Goal: Task Accomplishment & Management: Use online tool/utility

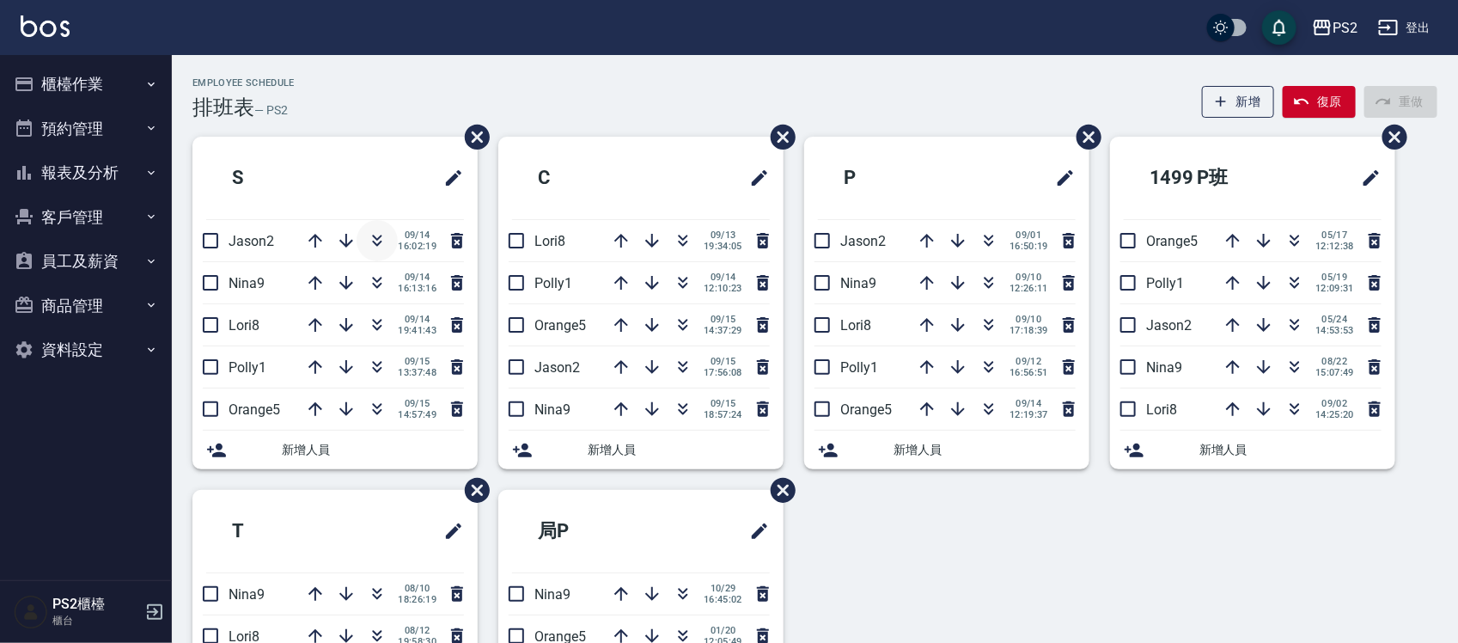
click at [383, 239] on icon "button" at bounding box center [377, 240] width 21 height 21
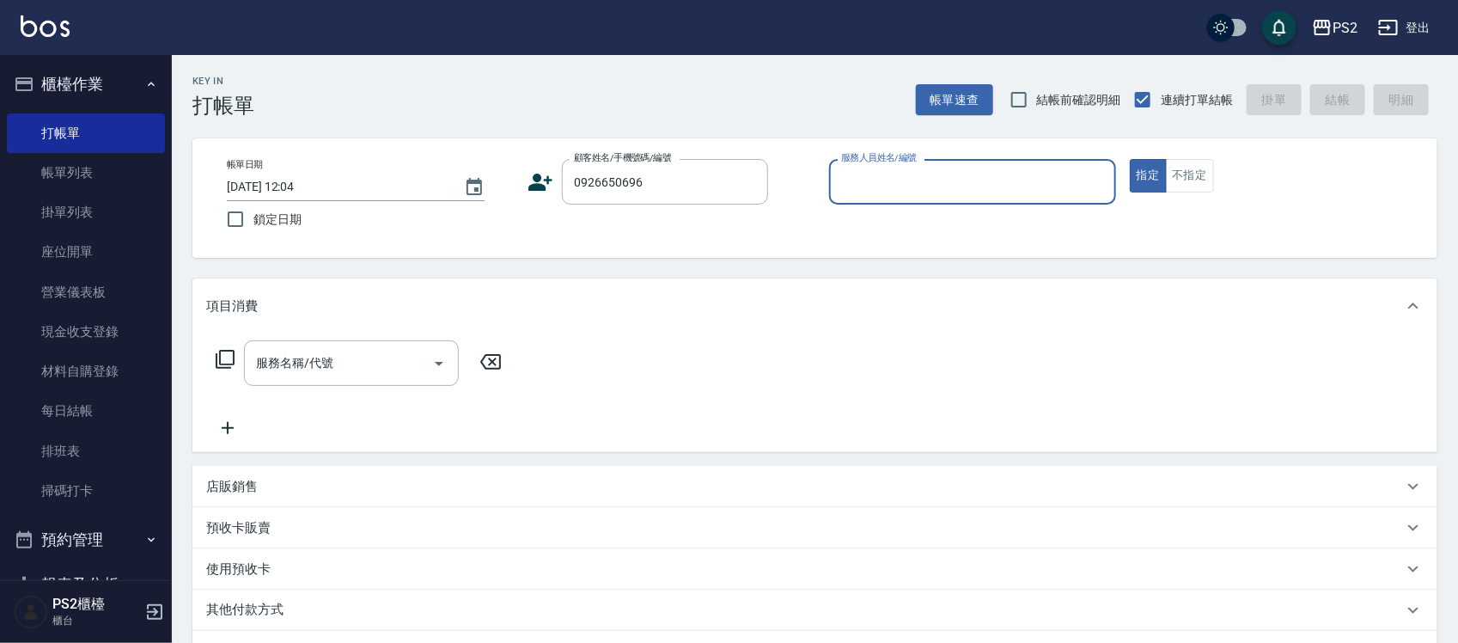
click at [539, 181] on icon at bounding box center [540, 182] width 26 height 26
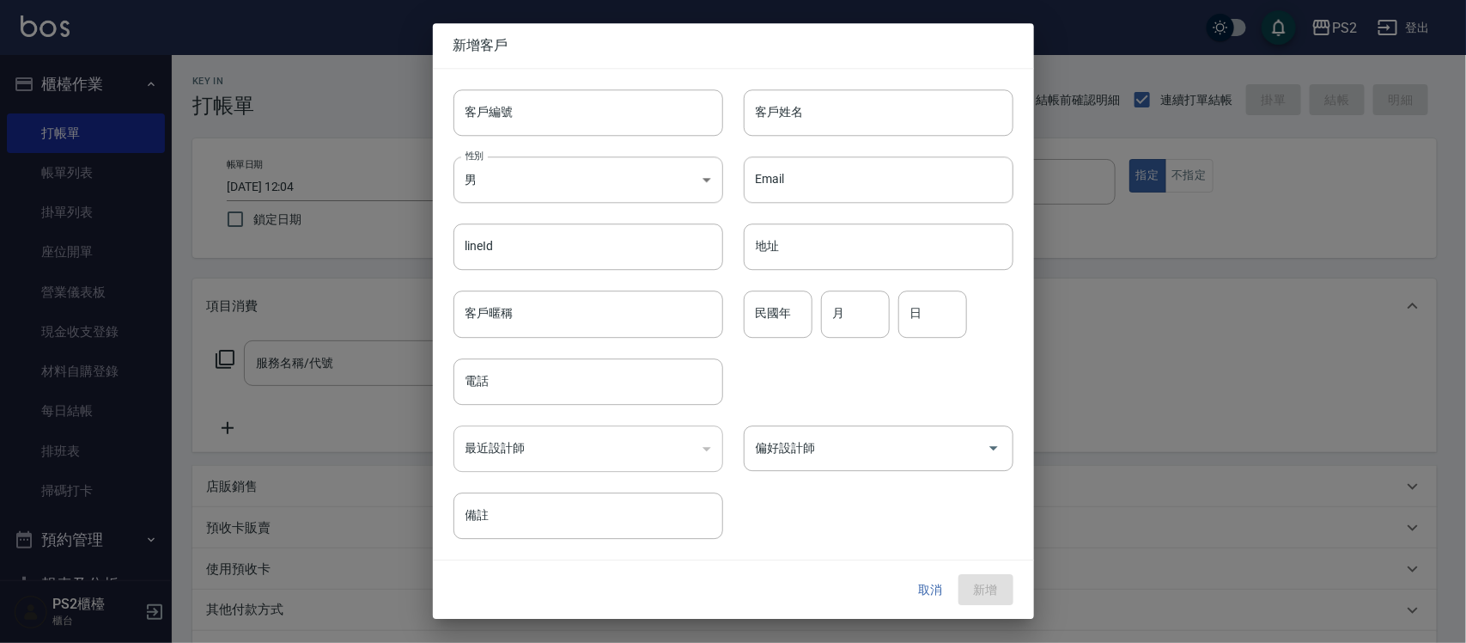
type input "0926650696"
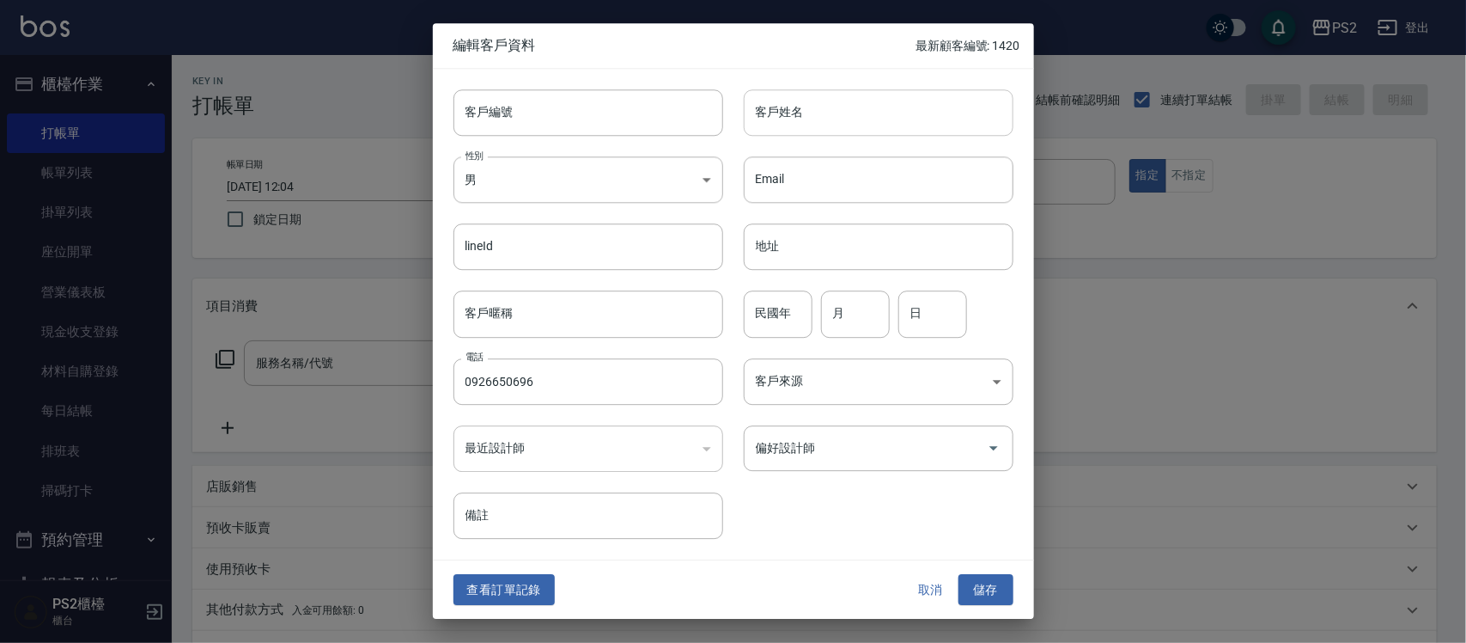
click at [786, 113] on input "客戶姓名" at bounding box center [879, 112] width 270 height 46
type input "[PERSON_NAME]"
type input "94"
type input "3"
type input "6"
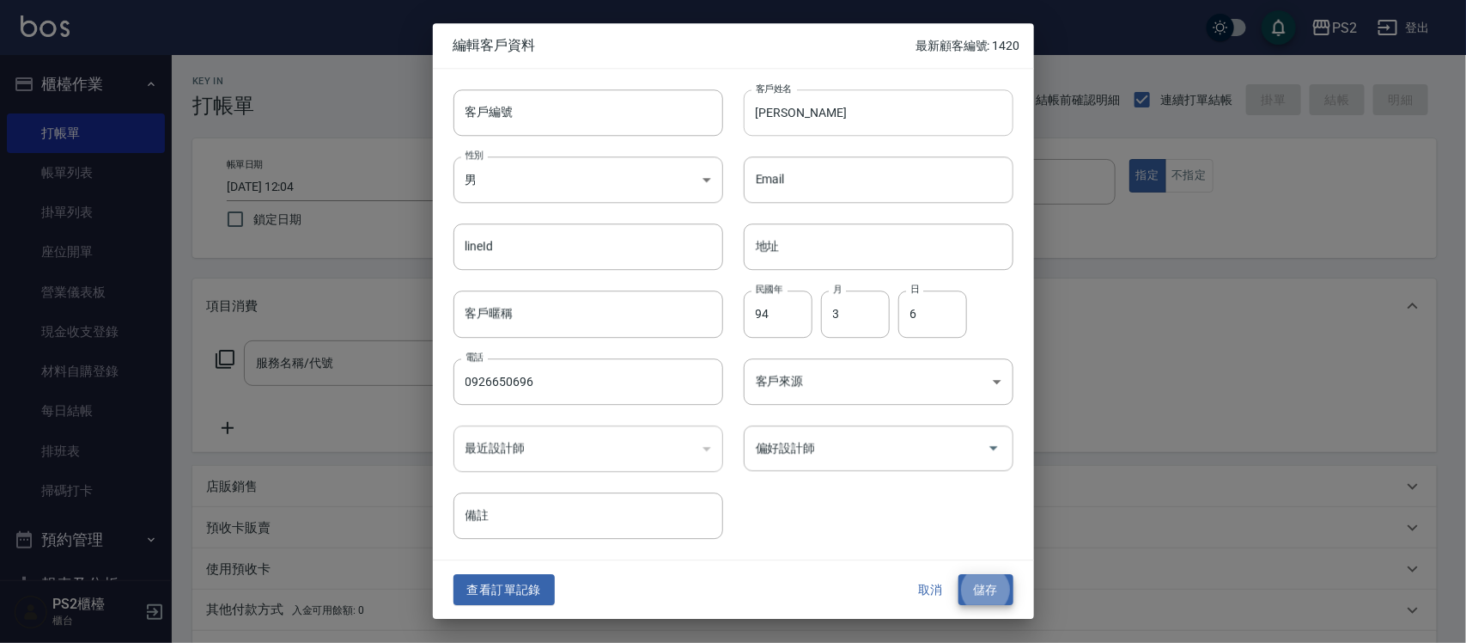
click at [959, 574] on button "儲存" at bounding box center [986, 590] width 55 height 32
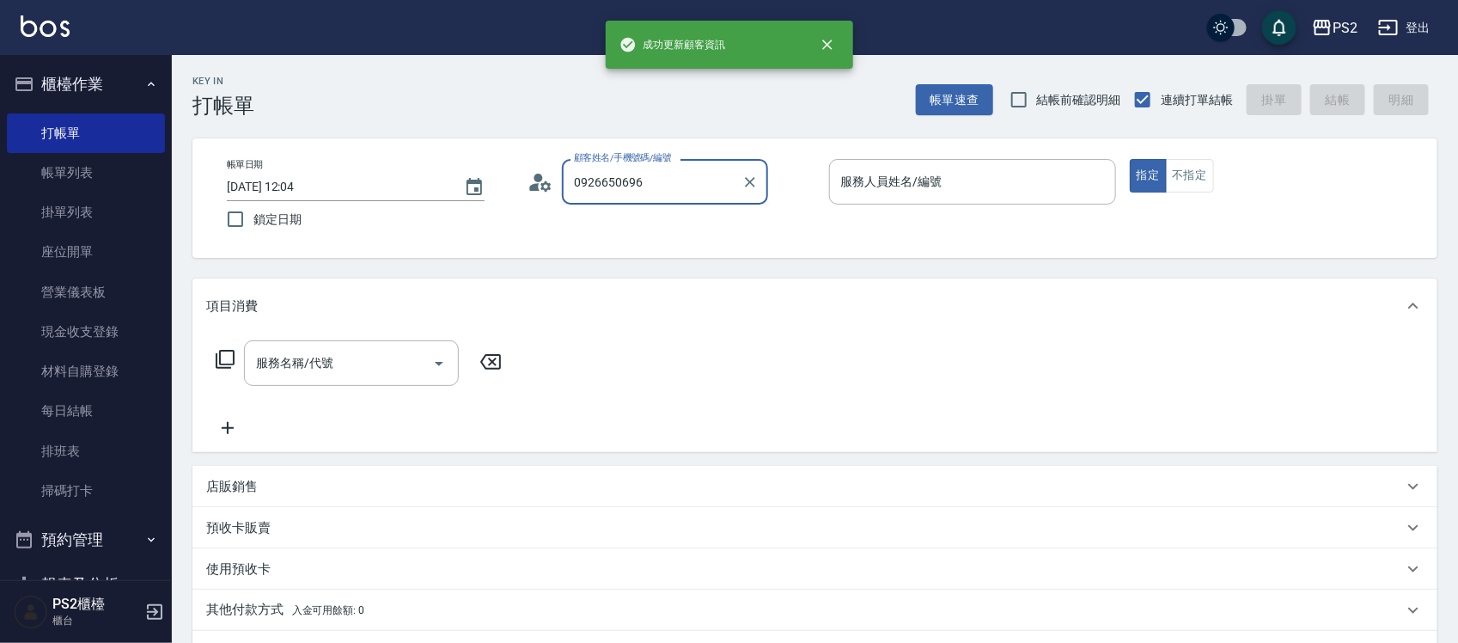
click at [675, 192] on input "0926650696" at bounding box center [652, 182] width 165 height 30
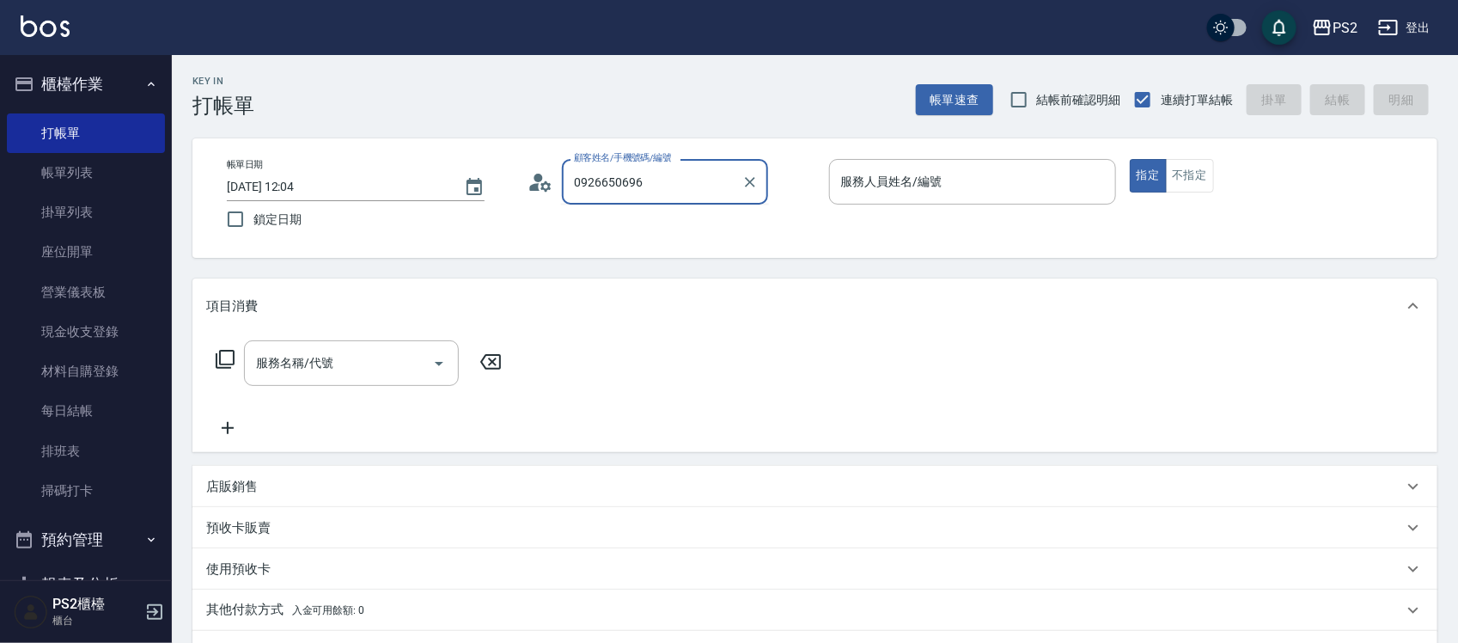
click at [675, 183] on input "0926650696" at bounding box center [652, 182] width 165 height 30
type input "盧恩儀/0926650696/"
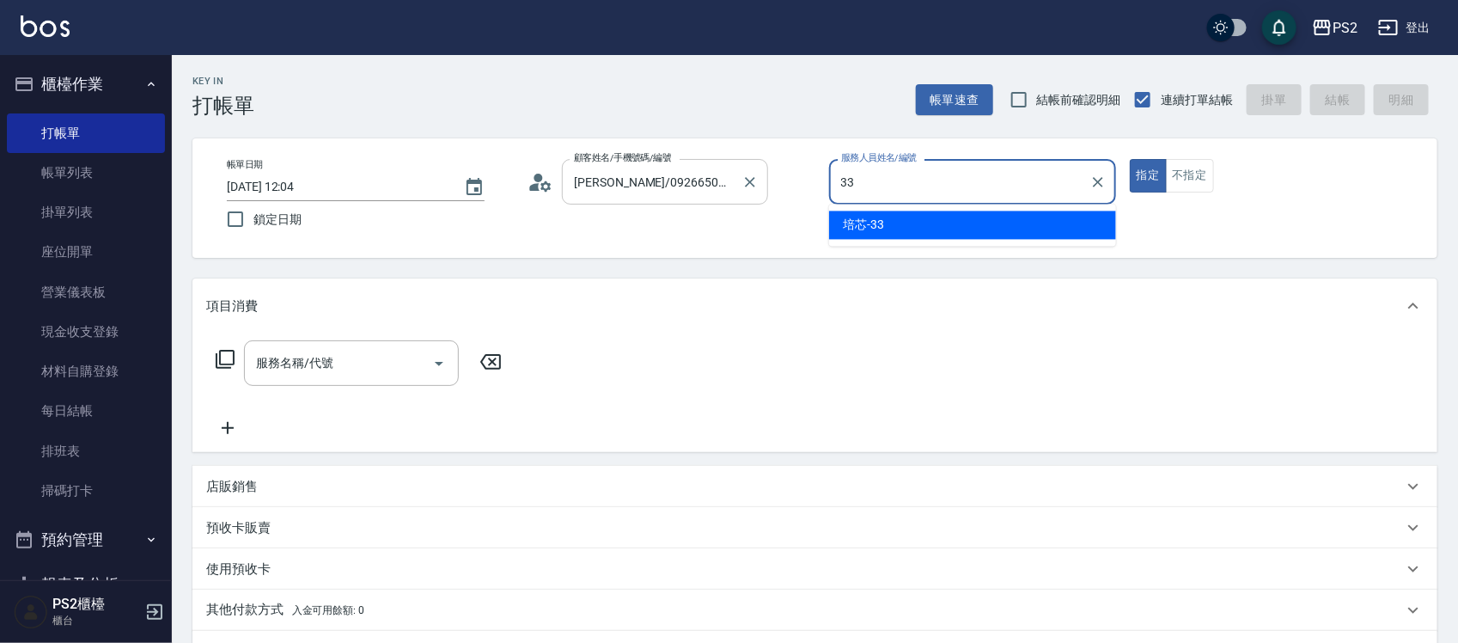
type input "培芯-33"
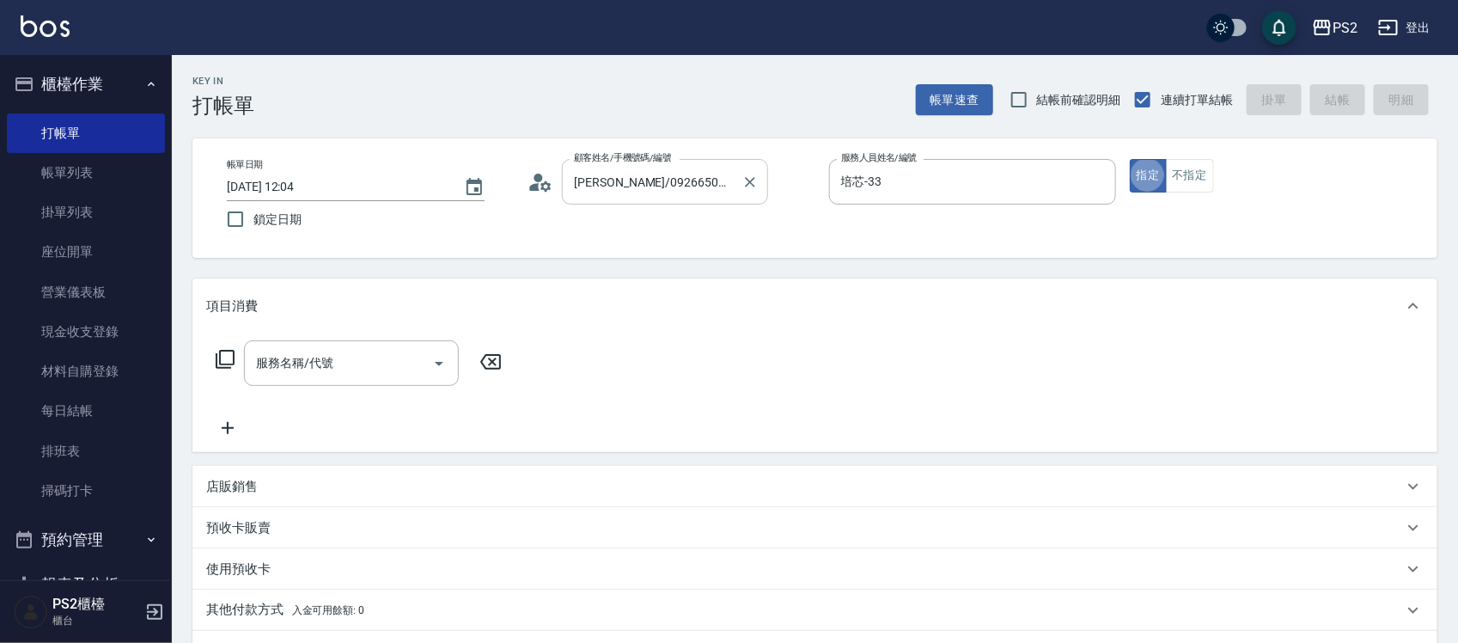
type button "true"
click at [224, 358] on icon at bounding box center [225, 359] width 21 height 21
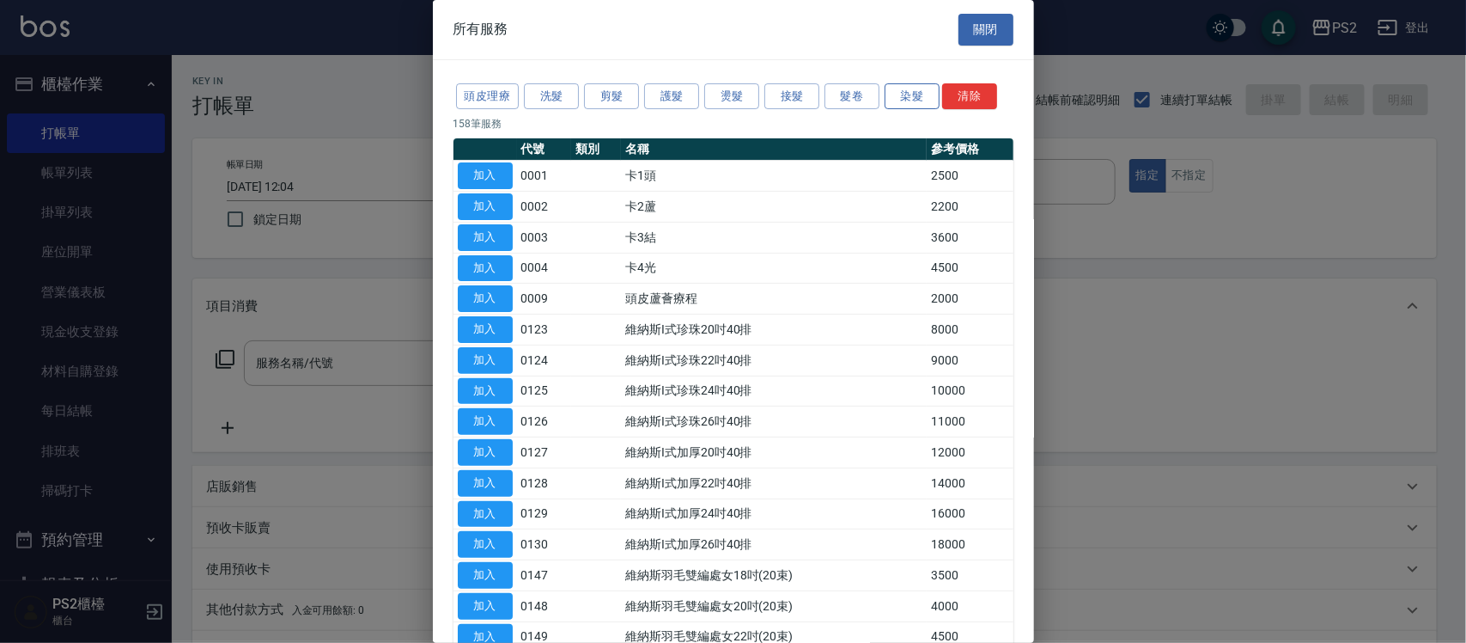
click at [905, 90] on button "染髮" at bounding box center [912, 96] width 55 height 27
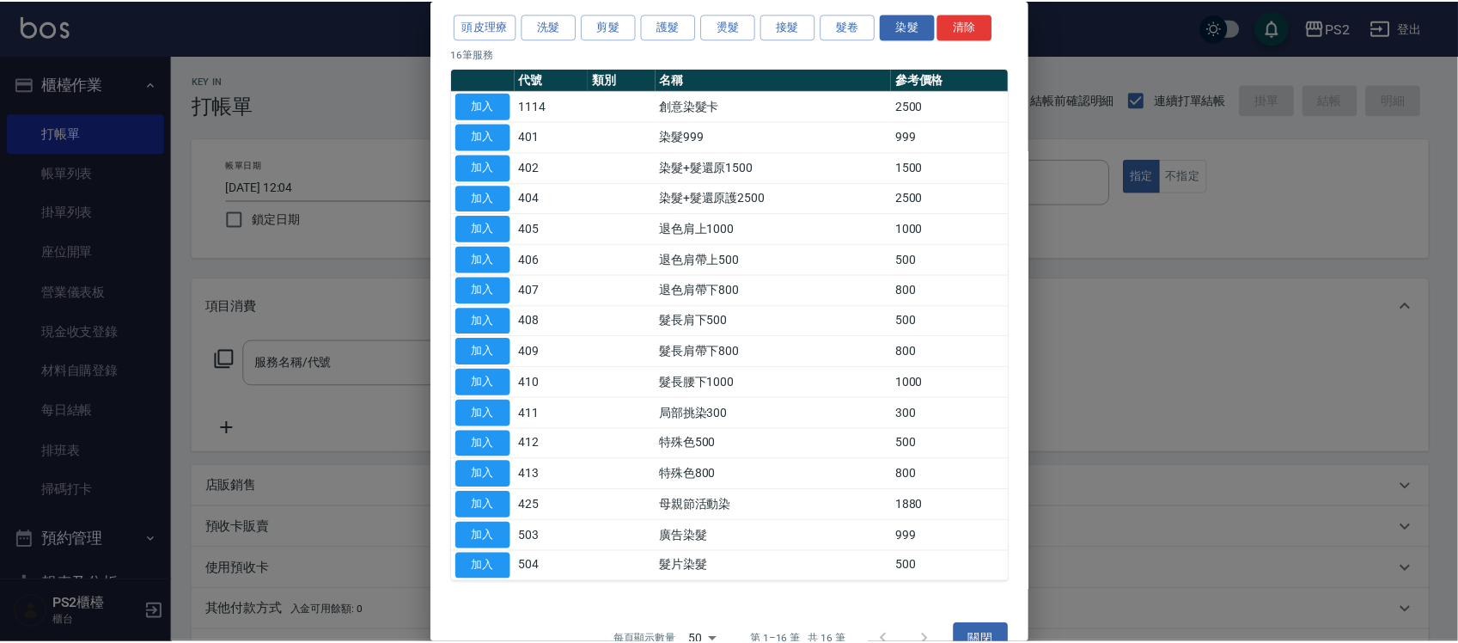
scroll to position [106, 0]
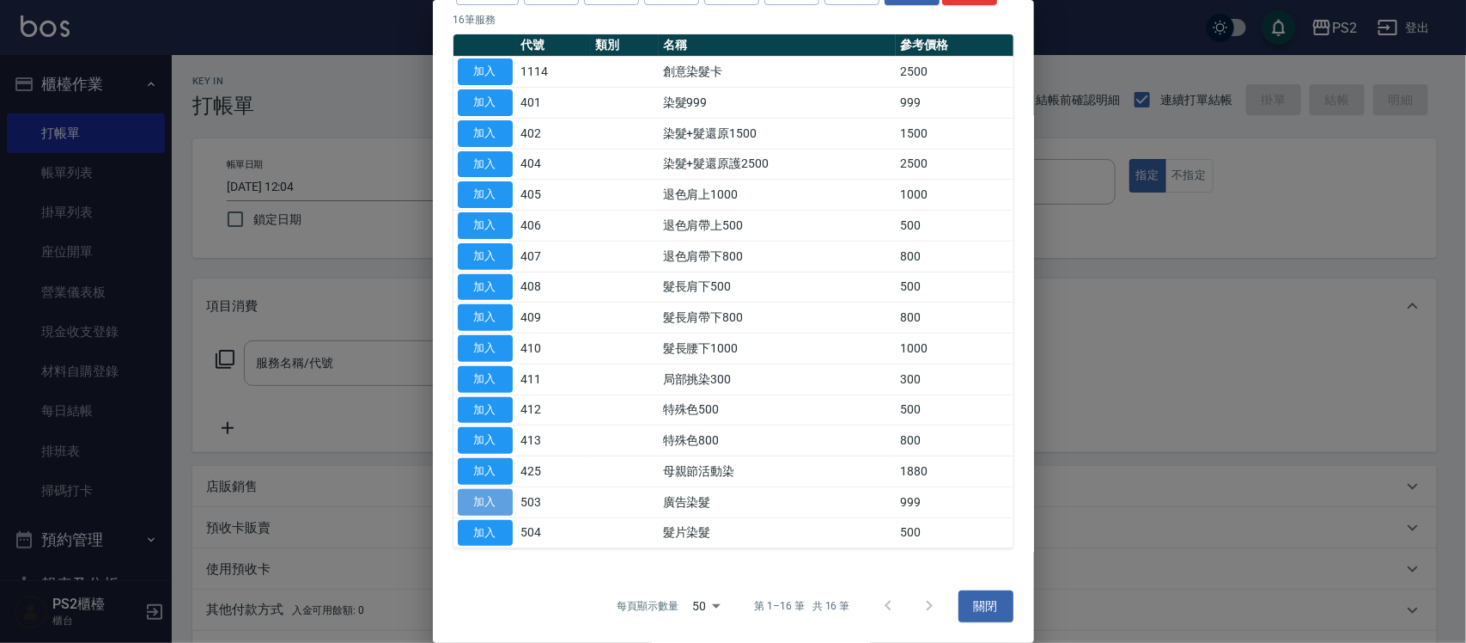
click at [500, 500] on button "加入" at bounding box center [485, 502] width 55 height 27
type input "廣告染髮(503)"
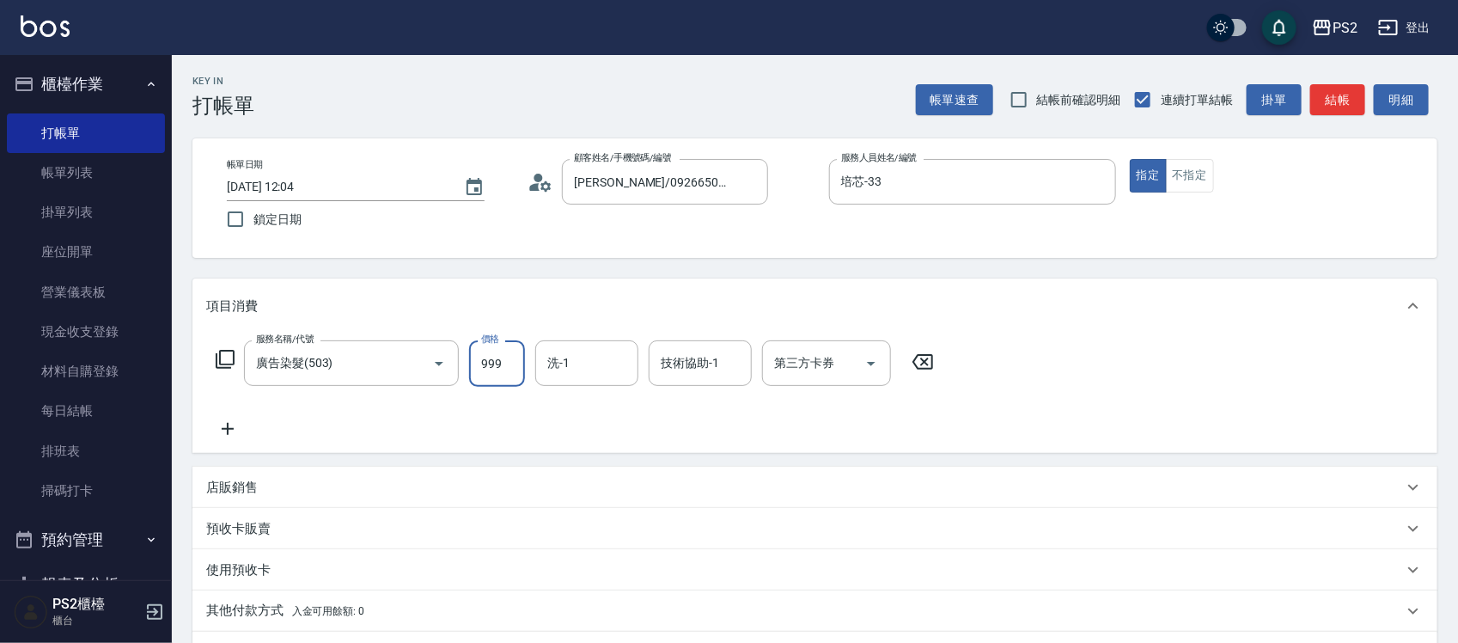
click at [501, 365] on input "999" at bounding box center [497, 363] width 56 height 46
type input "1500"
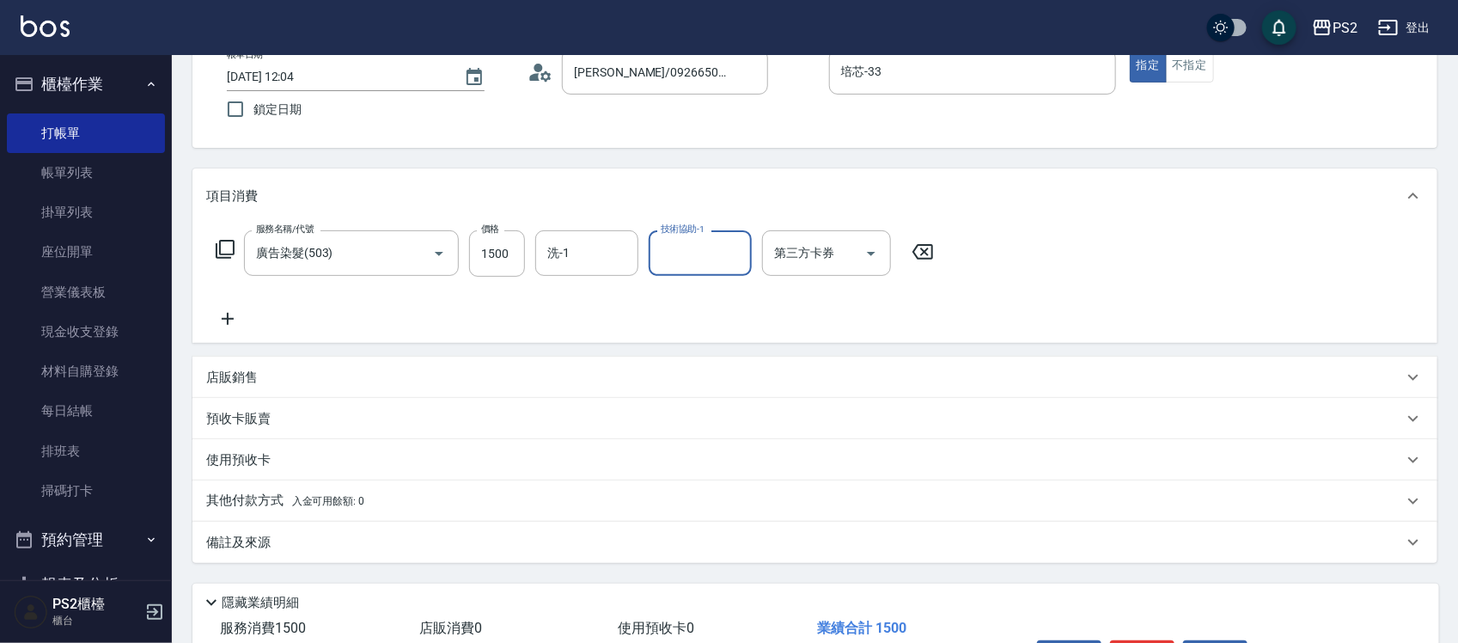
scroll to position [215, 0]
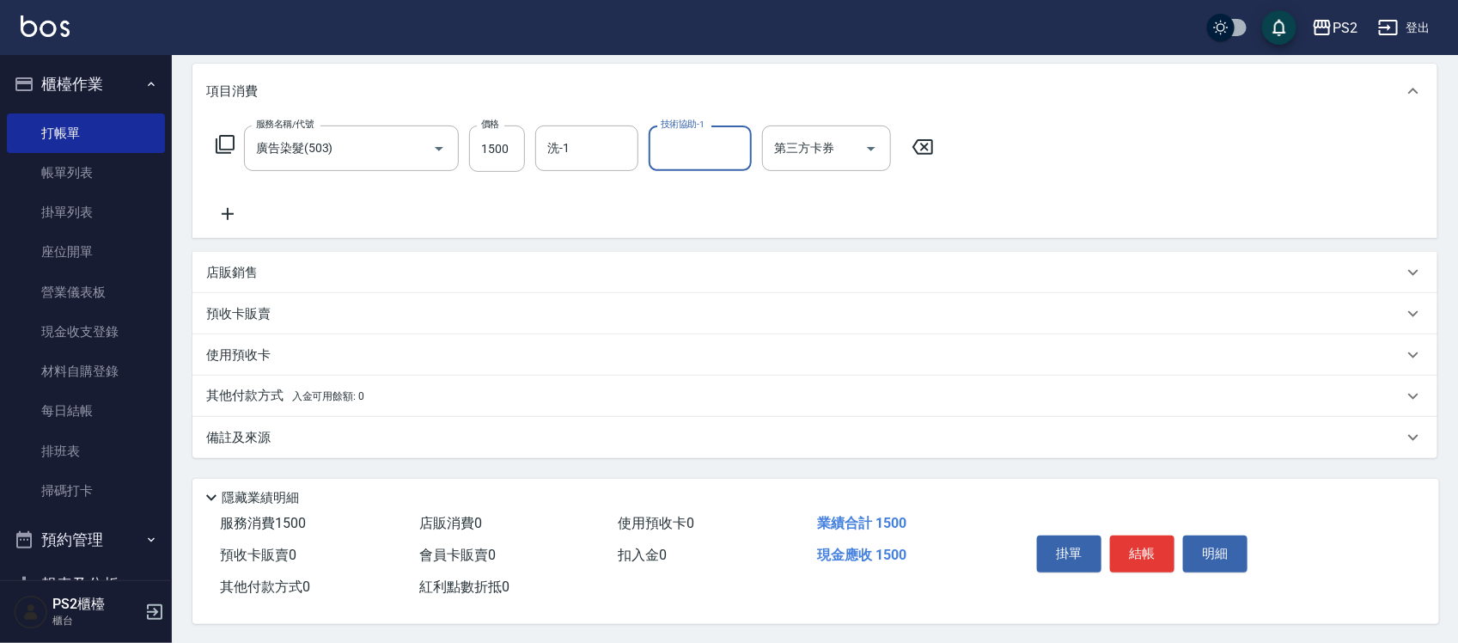
click at [324, 277] on div "店販銷售" at bounding box center [804, 273] width 1197 height 18
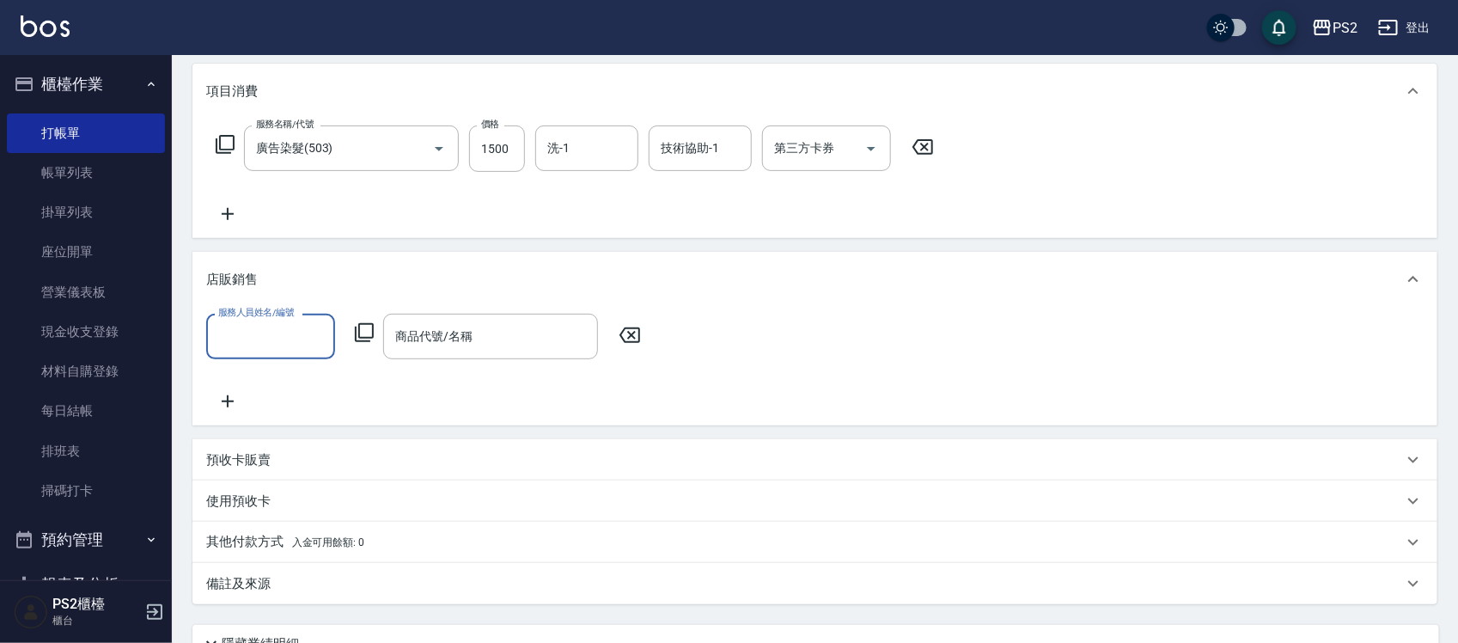
scroll to position [0, 0]
type input "培芯-33"
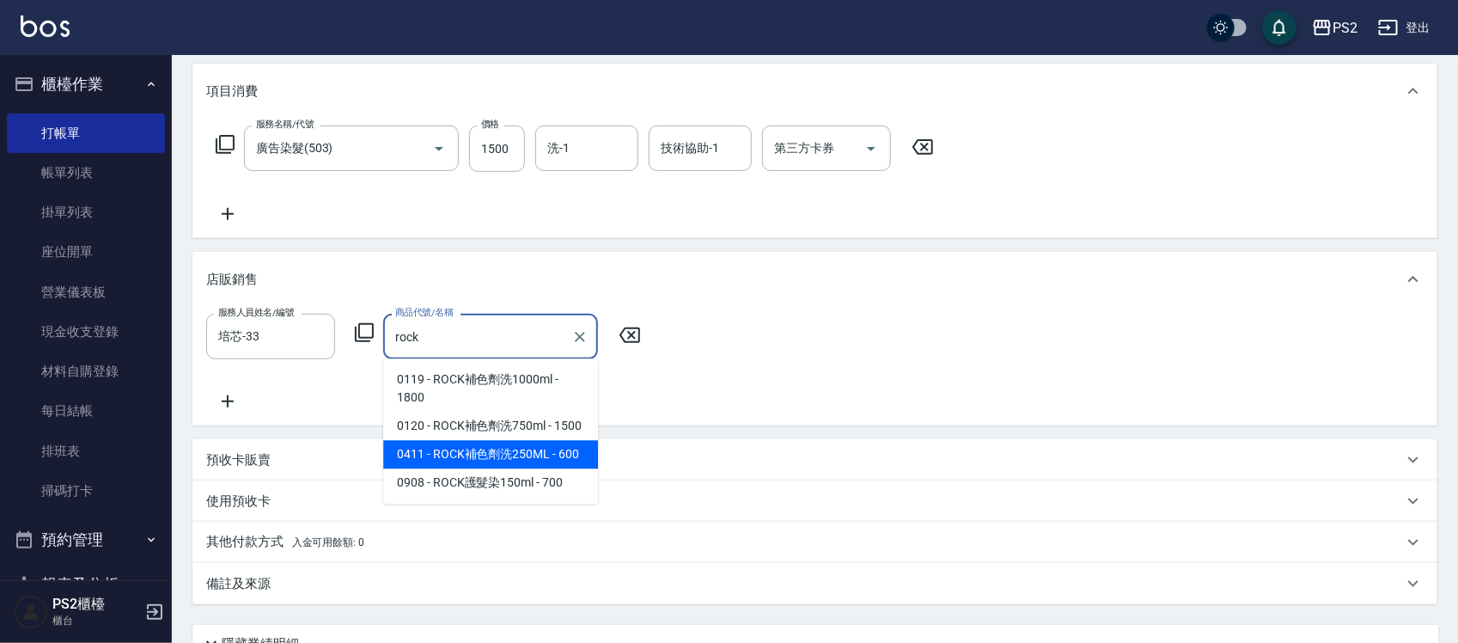
click at [485, 448] on span "0411 - ROCK補色劑洗250ML - 600" at bounding box center [490, 455] width 215 height 28
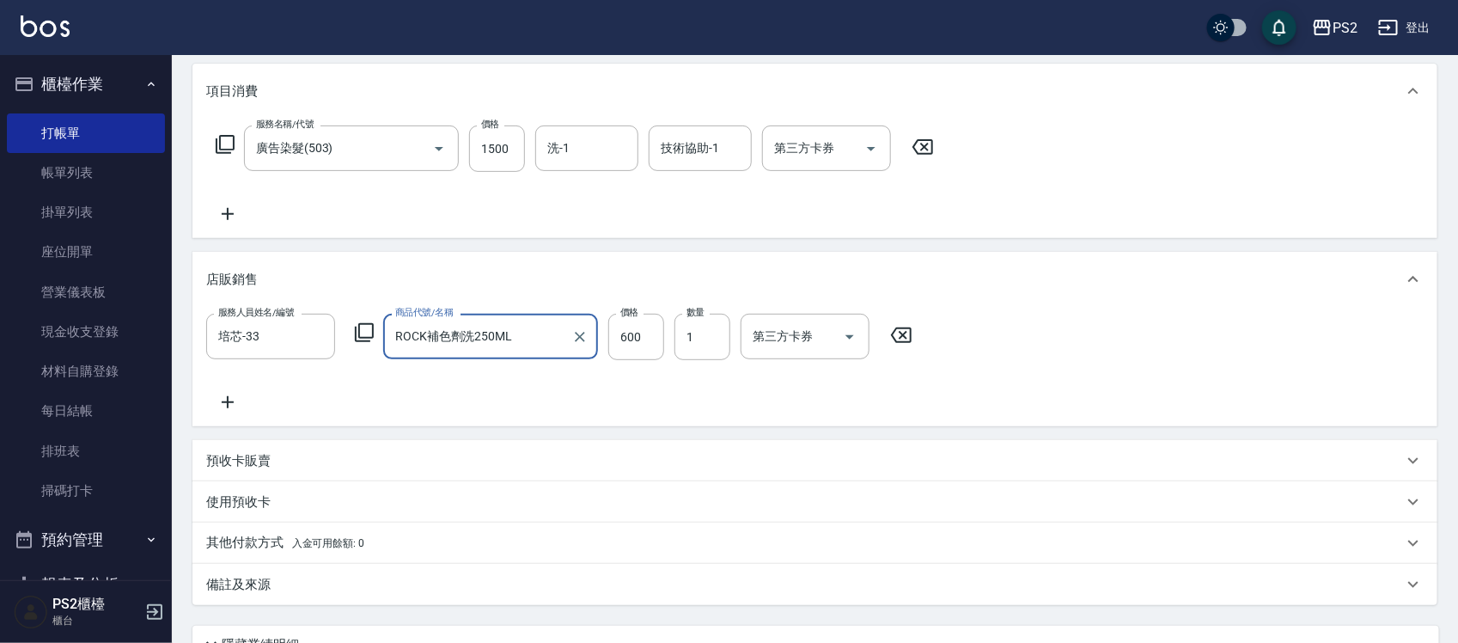
type input "ROCK補色劑洗250ML"
click at [912, 404] on div "服務人員姓名/編號 培芯-33 服務人員姓名/編號 商品代號/名稱 ROCK補色劑洗250ML 商品代號/名稱 價格 600 價格 數量 1 數量 第三方卡券…" at bounding box center [814, 363] width 1217 height 99
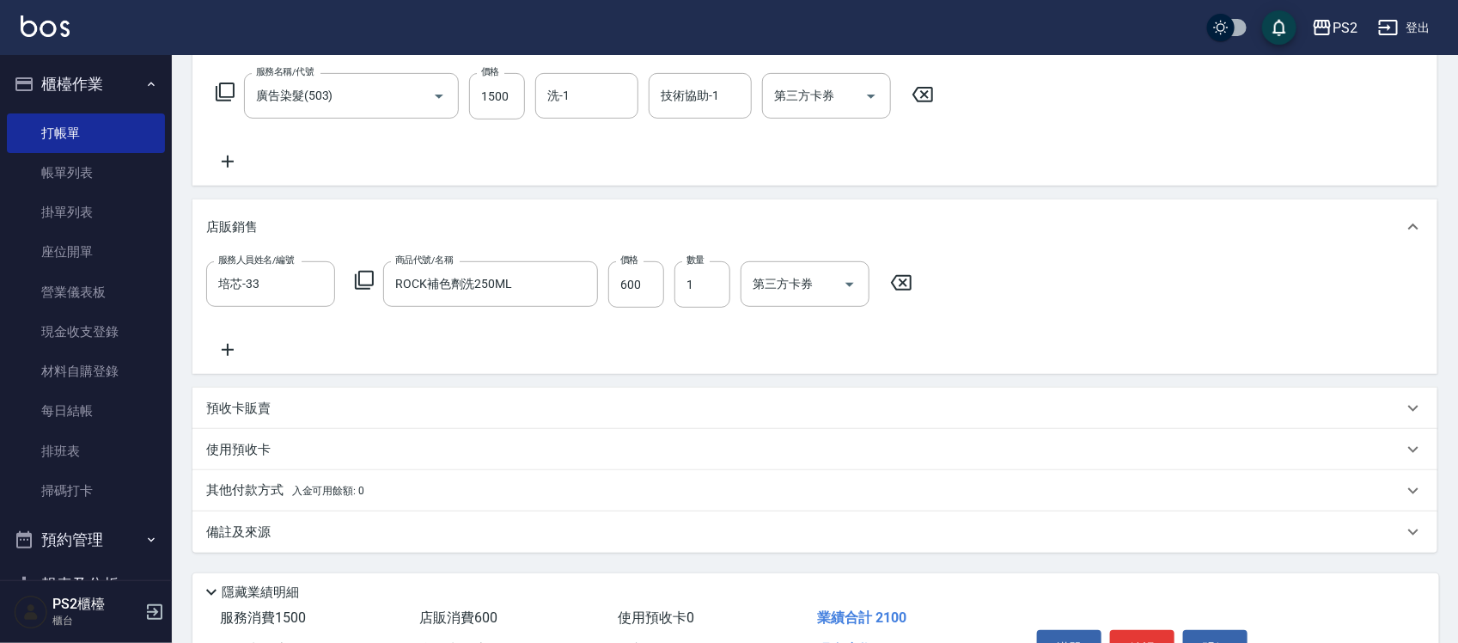
scroll to position [369, 0]
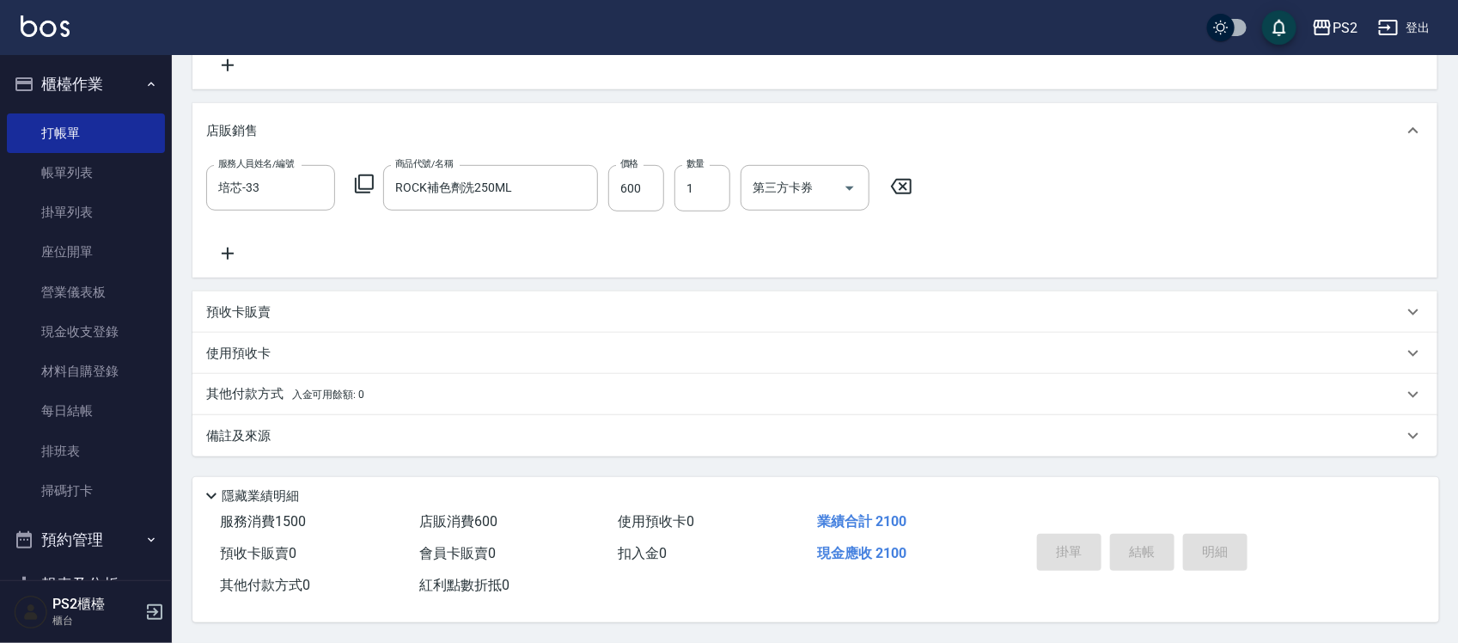
type input "2025/09/16 14:24"
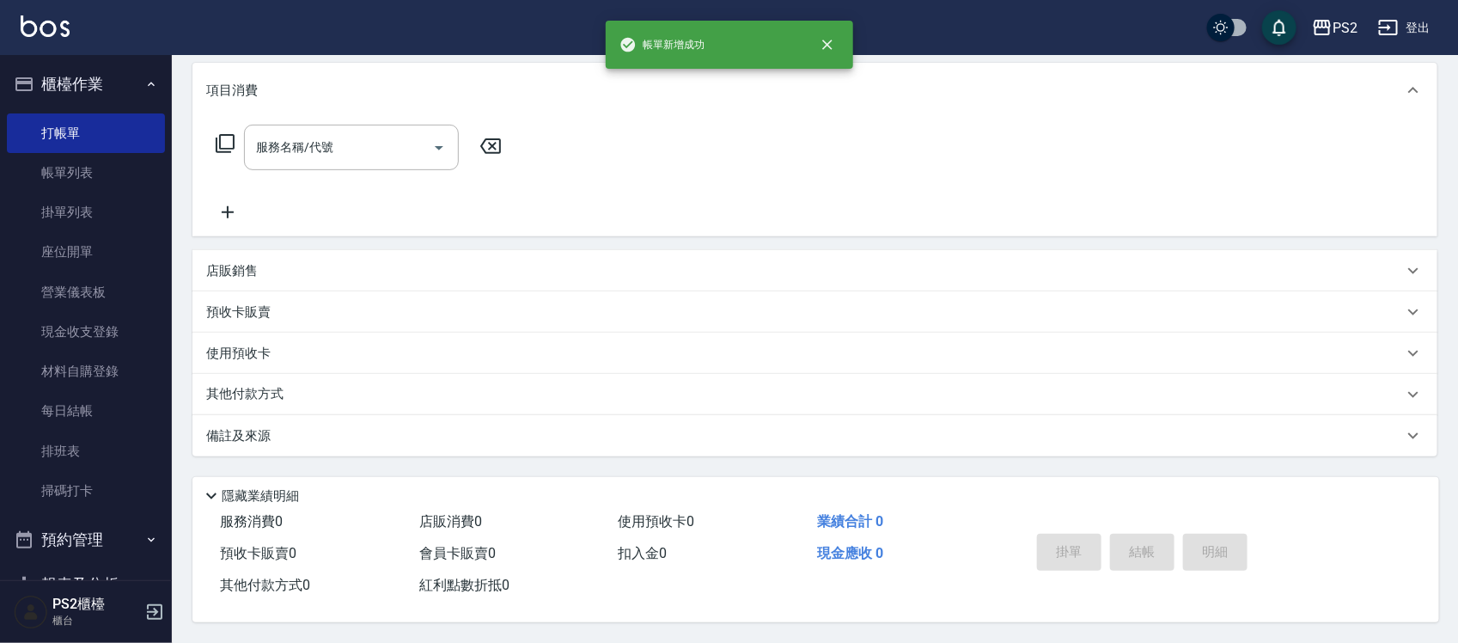
scroll to position [0, 0]
